Goal: Task Accomplishment & Management: Manage account settings

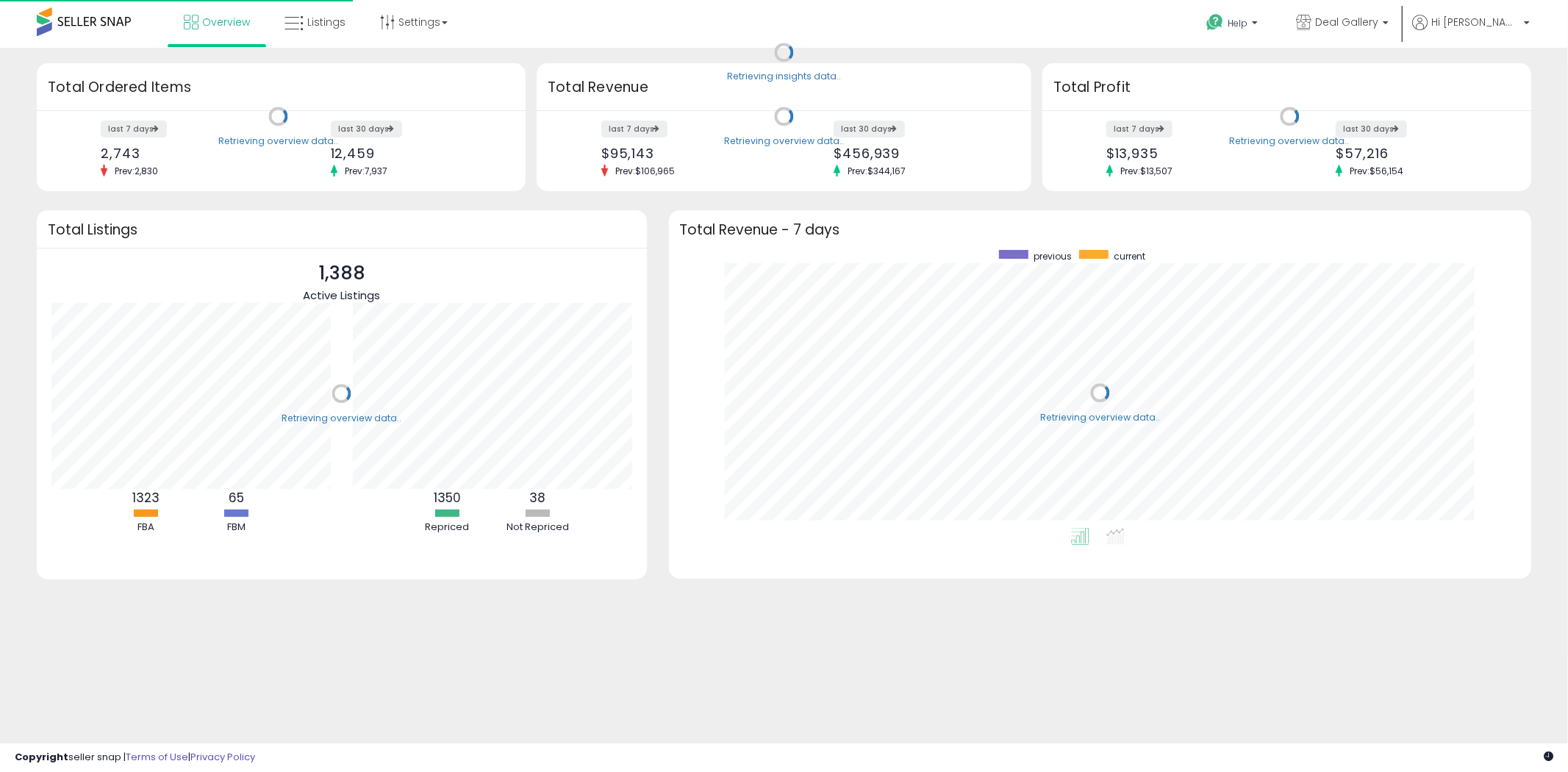
scroll to position [277, 834]
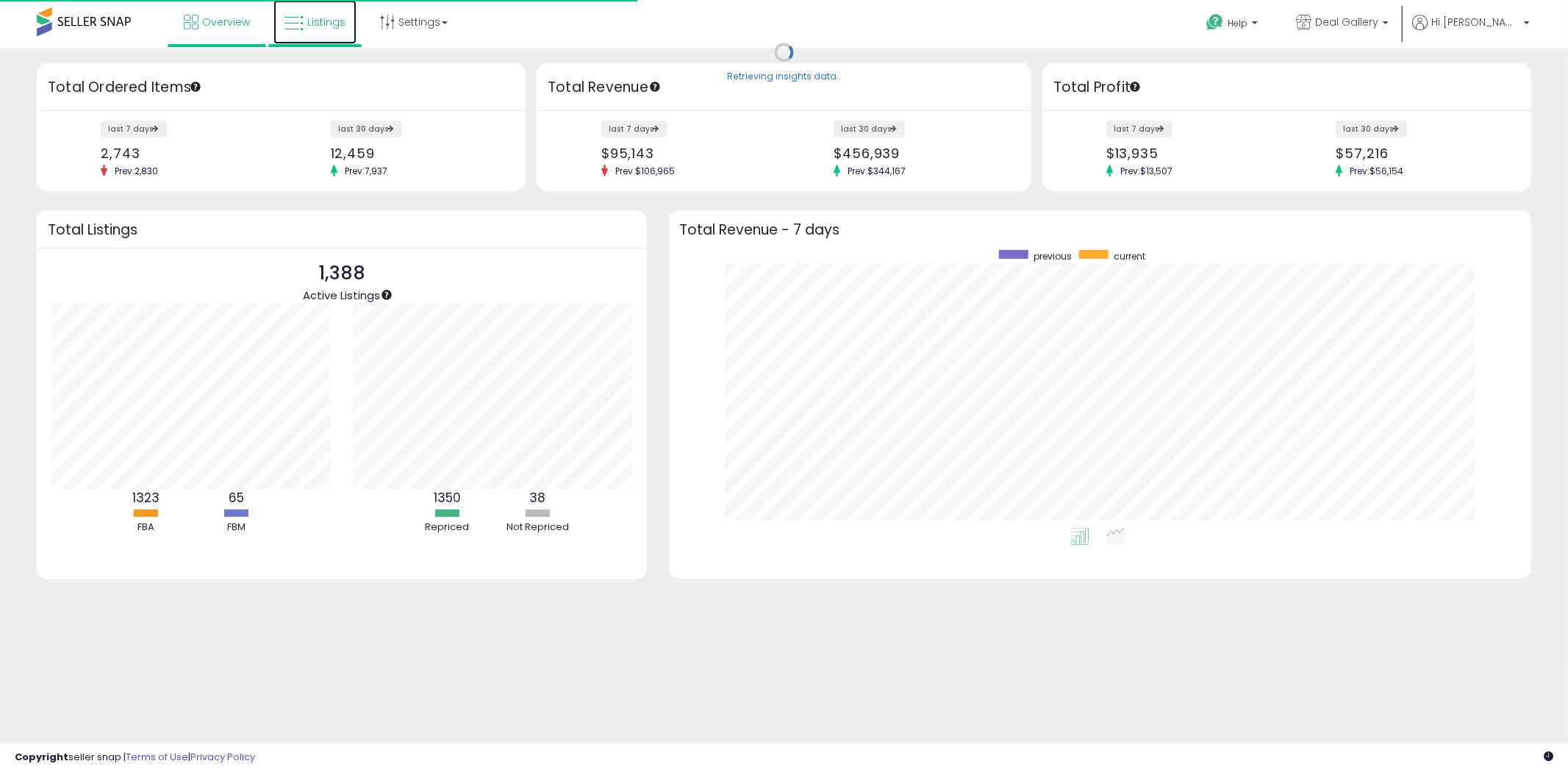
click at [295, 18] on icon at bounding box center [294, 24] width 19 height 19
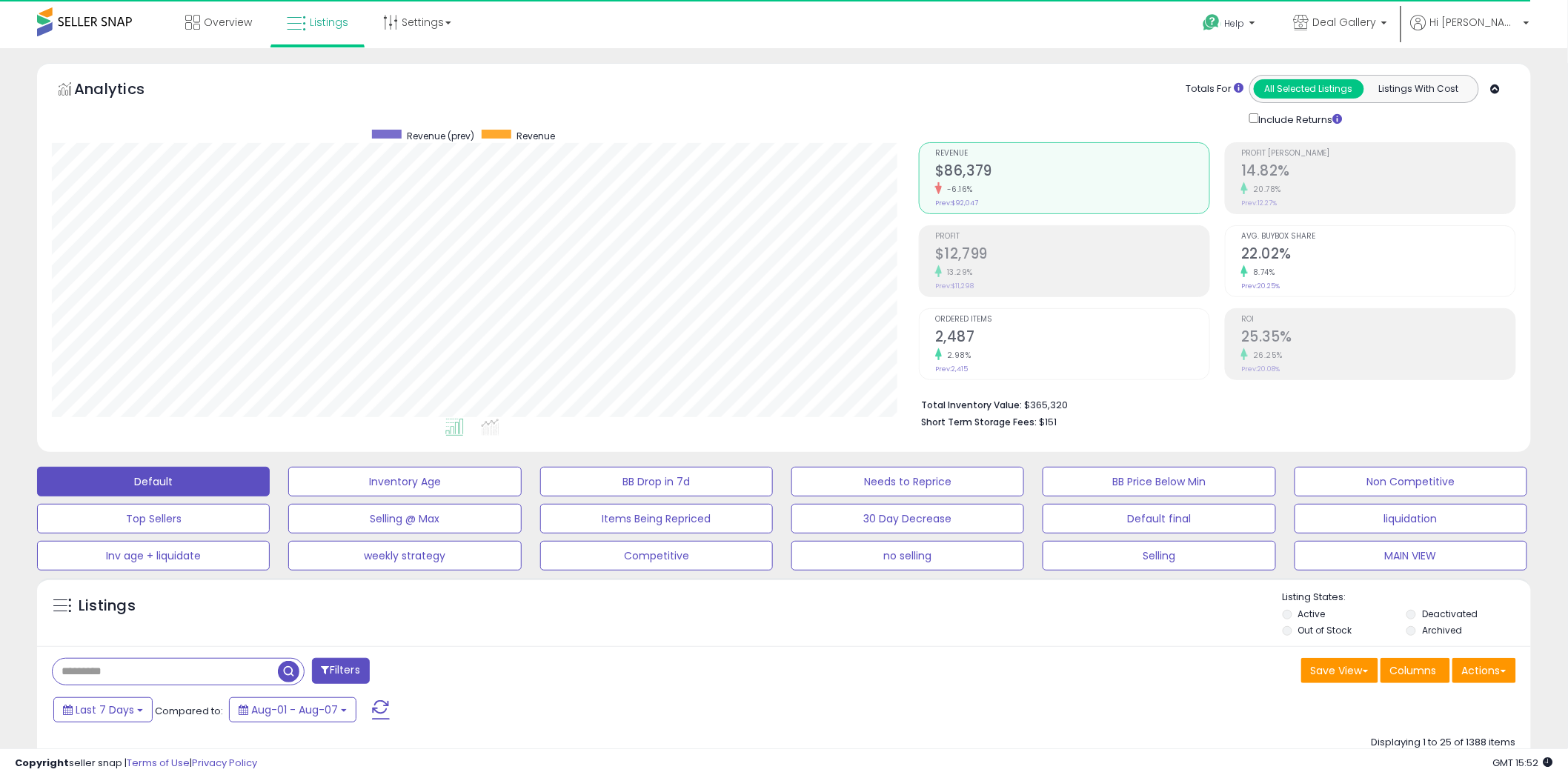
scroll to position [304, 867]
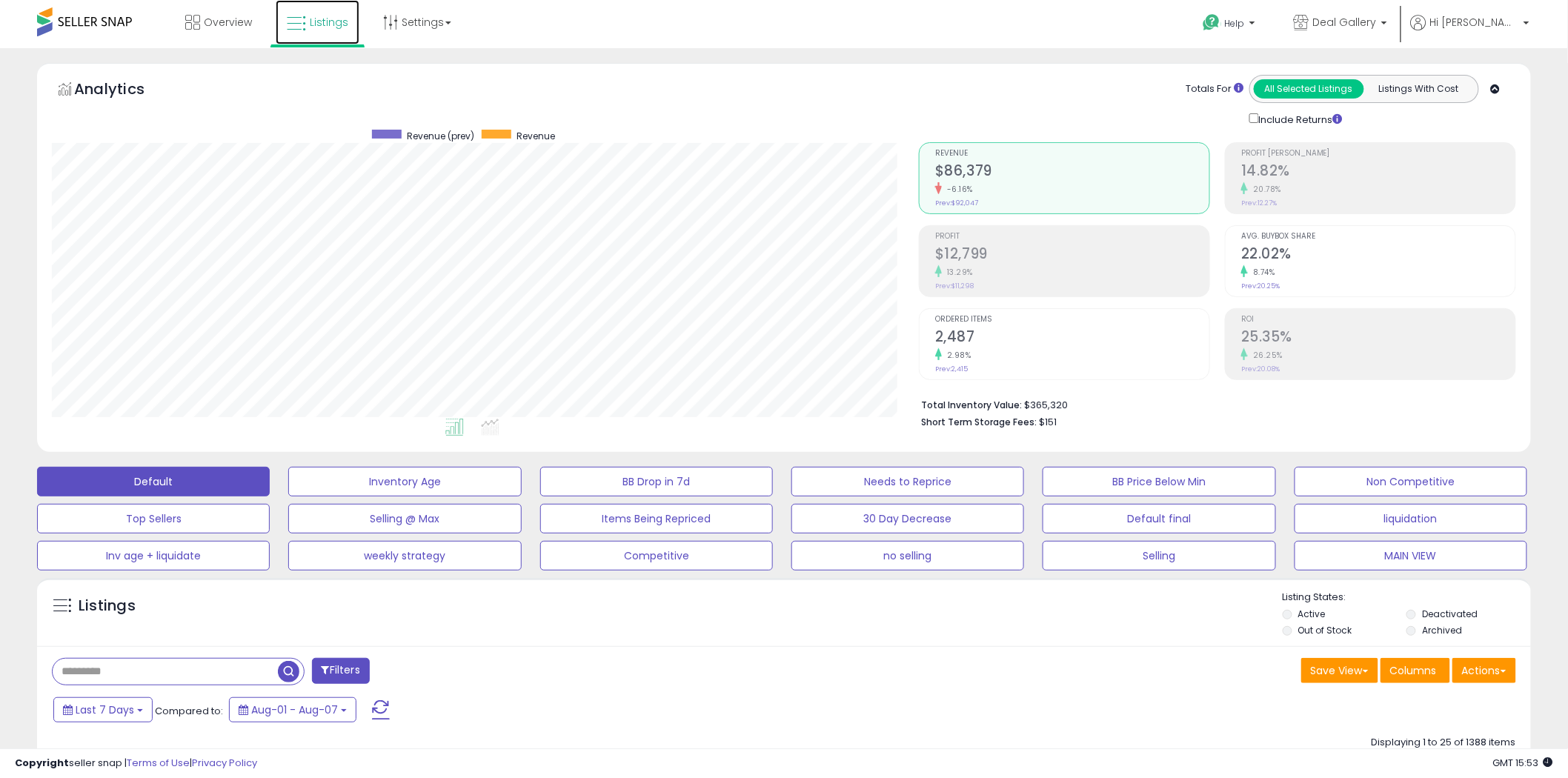
click at [316, 20] on span "Listings" at bounding box center [328, 21] width 38 height 15
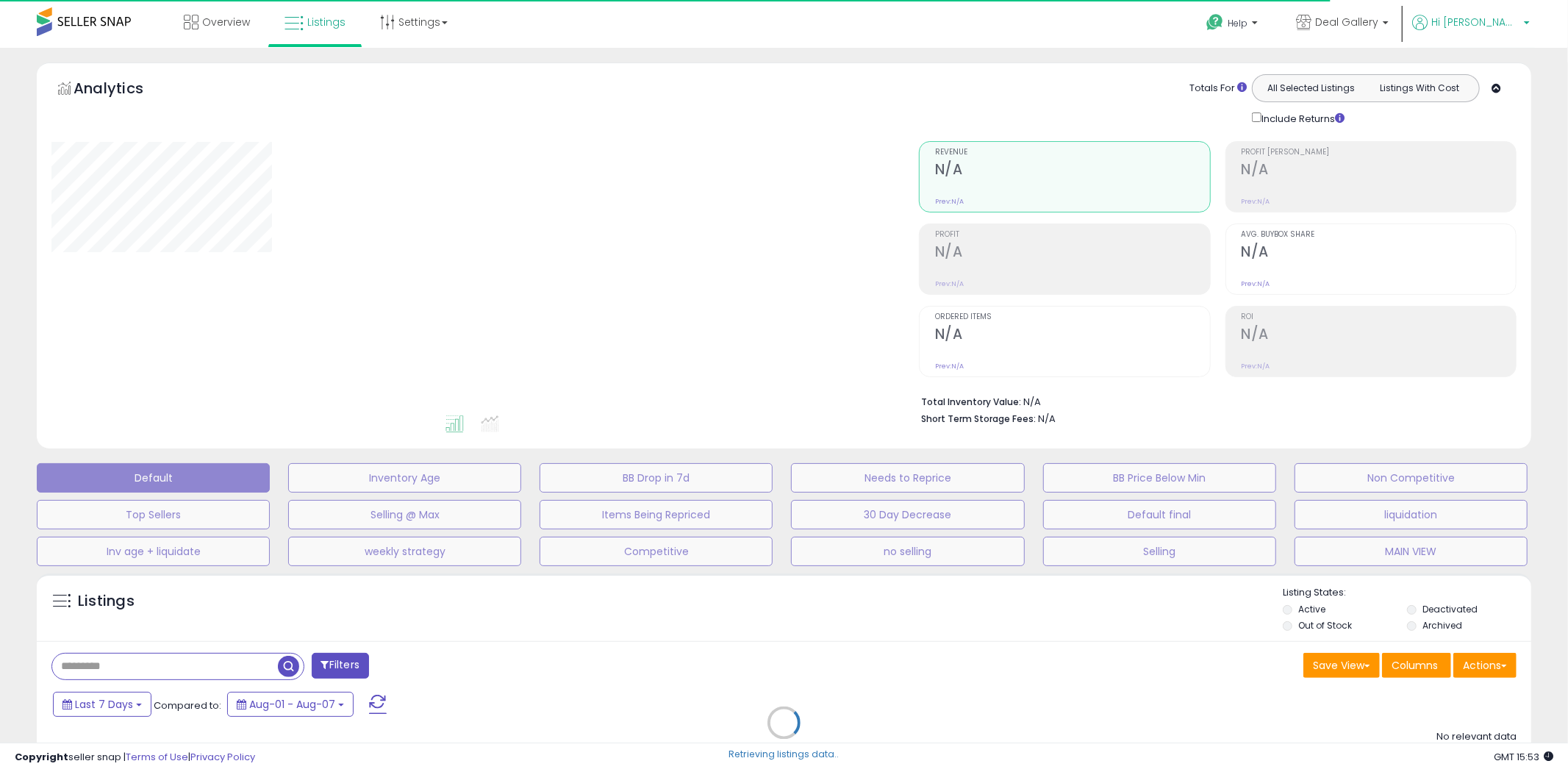
click at [1478, 22] on p "Hi [PERSON_NAME]" at bounding box center [1471, 24] width 118 height 19
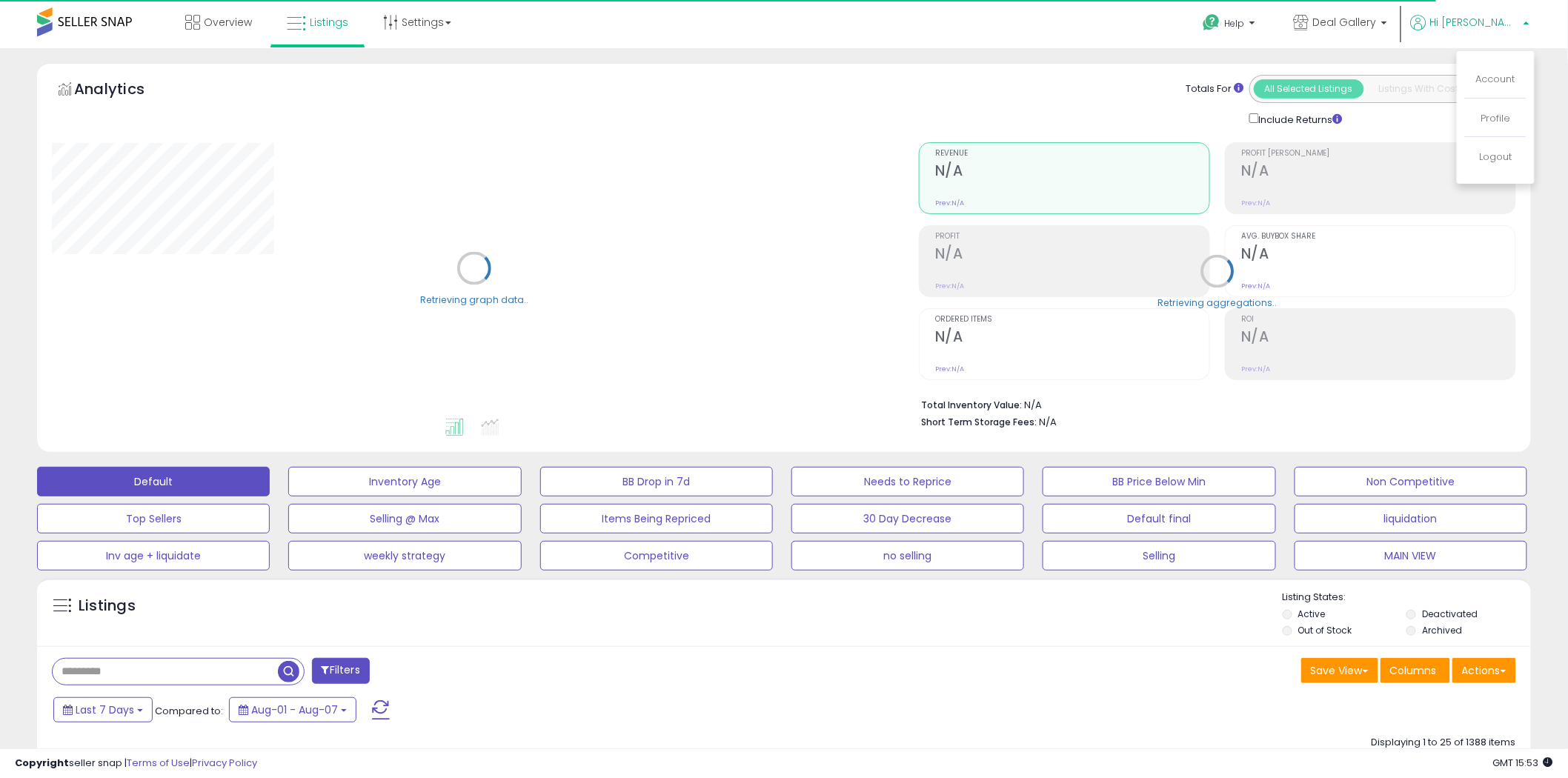
click at [1507, 149] on li "Logout" at bounding box center [1495, 157] width 61 height 37
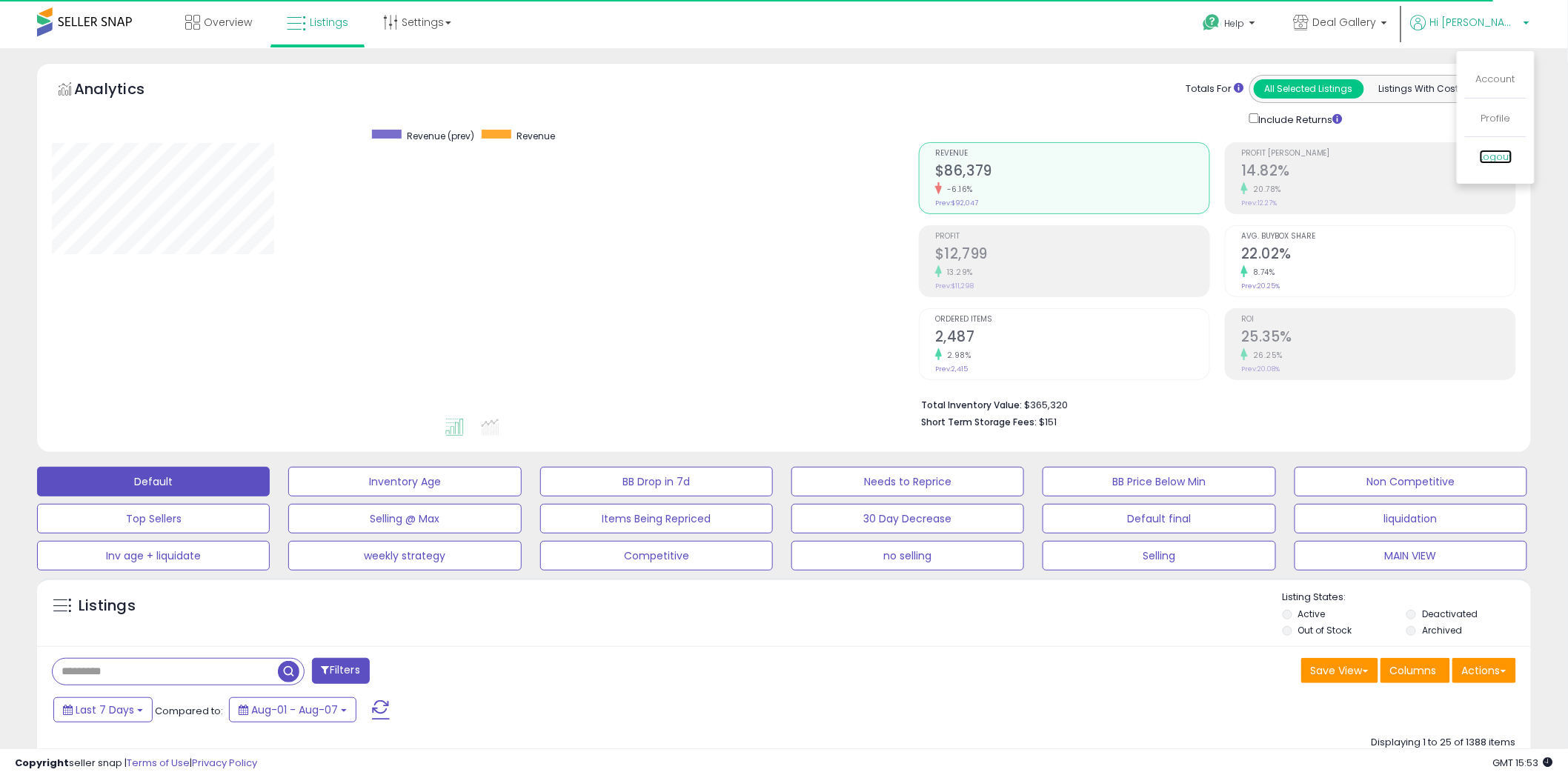
click at [1497, 154] on link "Logout" at bounding box center [1495, 156] width 32 height 15
